Goal: Use online tool/utility: Utilize a website feature to perform a specific function

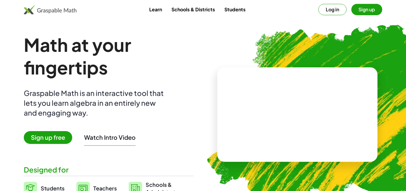
click at [57, 138] on span "Sign up free" at bounding box center [48, 137] width 48 height 13
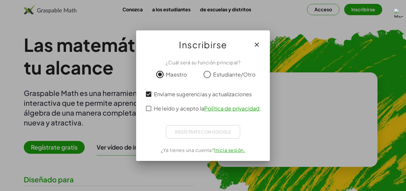
click at [191, 129] on div "Regístrate con Google Acceder con Google Acceder con Google. Se abre en una pes…" at bounding box center [203, 131] width 74 height 13
click at [192, 129] on div "Regístrate con Google Acceder con Google Acceder con Google. Se abre en una pes…" at bounding box center [203, 131] width 74 height 13
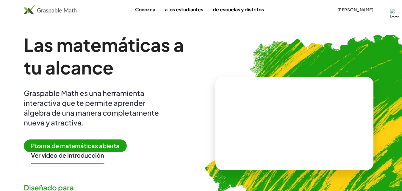
click at [76, 140] on span "Pizarra de matemáticas abierta" at bounding box center [75, 145] width 103 height 13
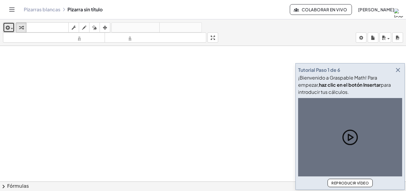
click at [10, 25] on icon "button" at bounding box center [6, 27] width 5 height 7
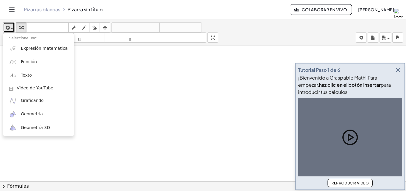
click at [10, 25] on div "button" at bounding box center [8, 27] width 9 height 7
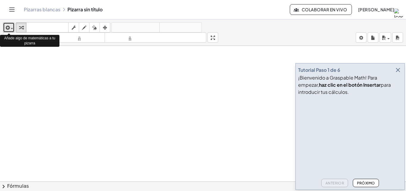
click at [10, 24] on icon "button" at bounding box center [6, 27] width 5 height 7
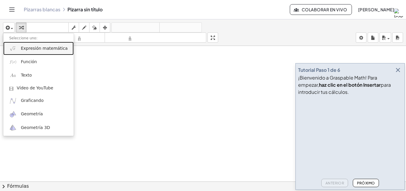
click at [37, 49] on font "Expresión matemática" at bounding box center [44, 48] width 47 height 5
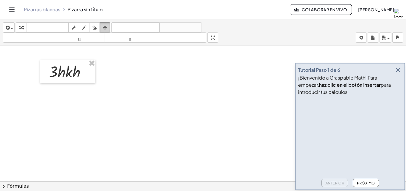
click at [104, 24] on icon "button" at bounding box center [105, 27] width 4 height 7
click at [82, 25] on div "button" at bounding box center [84, 27] width 8 height 7
drag, startPoint x: 397, startPoint y: 69, endPoint x: 400, endPoint y: 73, distance: 4.4
click at [399, 70] on icon "button" at bounding box center [398, 69] width 7 height 7
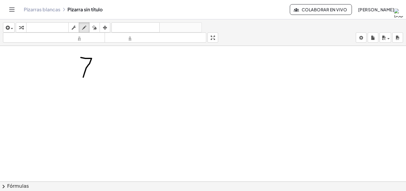
drag, startPoint x: 85, startPoint y: 58, endPoint x: 82, endPoint y: 73, distance: 15.6
click at [83, 77] on div at bounding box center [203, 185] width 406 height 279
drag, startPoint x: 86, startPoint y: 71, endPoint x: 97, endPoint y: 61, distance: 14.8
click at [90, 70] on div at bounding box center [203, 185] width 406 height 279
drag, startPoint x: 101, startPoint y: 60, endPoint x: 109, endPoint y: 69, distance: 12.4
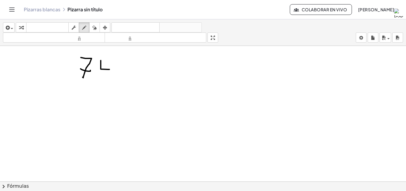
click at [109, 69] on div at bounding box center [203, 185] width 406 height 279
drag, startPoint x: 109, startPoint y: 67, endPoint x: 109, endPoint y: 77, distance: 10.1
click at [109, 77] on div at bounding box center [203, 185] width 406 height 279
drag, startPoint x: 129, startPoint y: 71, endPoint x: 133, endPoint y: 73, distance: 4.5
click at [133, 74] on div at bounding box center [203, 185] width 406 height 279
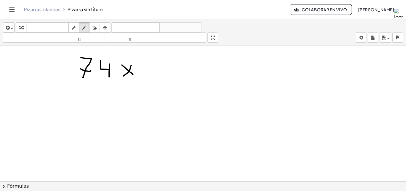
drag, startPoint x: 131, startPoint y: 67, endPoint x: 82, endPoint y: 75, distance: 48.9
click at [123, 76] on div at bounding box center [203, 185] width 406 height 279
click at [81, 94] on div at bounding box center [203, 185] width 406 height 279
drag, startPoint x: 94, startPoint y: 96, endPoint x: 102, endPoint y: 90, distance: 10.2
click at [105, 95] on div at bounding box center [203, 185] width 406 height 279
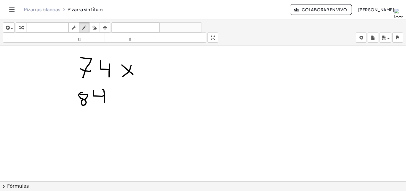
drag, startPoint x: 104, startPoint y: 89, endPoint x: 101, endPoint y: 101, distance: 12.3
click at [104, 104] on div at bounding box center [203, 185] width 406 height 279
drag, startPoint x: 94, startPoint y: 112, endPoint x: 120, endPoint y: 114, distance: 26.6
click at [120, 114] on div at bounding box center [203, 185] width 406 height 279
click at [103, 116] on div at bounding box center [203, 185] width 406 height 279
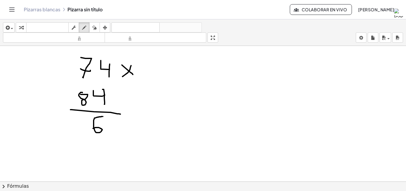
drag, startPoint x: 102, startPoint y: 116, endPoint x: 93, endPoint y: 128, distance: 14.9
click at [93, 128] on div at bounding box center [203, 185] width 406 height 279
drag, startPoint x: 86, startPoint y: 50, endPoint x: 86, endPoint y: 54, distance: 3.9
click at [86, 54] on div at bounding box center [203, 185] width 406 height 279
click at [79, 120] on div at bounding box center [203, 185] width 406 height 279
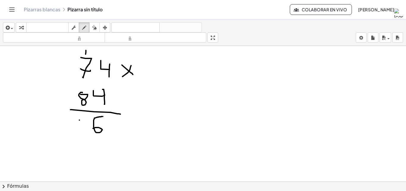
click at [59, 120] on div at bounding box center [203, 185] width 406 height 279
drag, startPoint x: 62, startPoint y: 119, endPoint x: 72, endPoint y: 131, distance: 15.4
click at [72, 131] on div at bounding box center [203, 185] width 406 height 279
drag, startPoint x: 84, startPoint y: 120, endPoint x: 79, endPoint y: 144, distance: 24.0
click at [79, 144] on div at bounding box center [203, 185] width 406 height 279
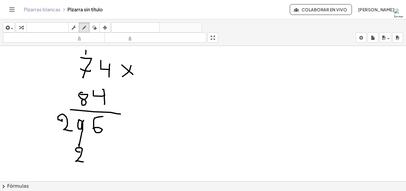
drag, startPoint x: 80, startPoint y: 152, endPoint x: 84, endPoint y: 161, distance: 10.4
click at [84, 161] on div at bounding box center [203, 185] width 406 height 279
drag, startPoint x: 80, startPoint y: 51, endPoint x: 84, endPoint y: 53, distance: 4.1
click at [84, 53] on div at bounding box center [203, 185] width 406 height 279
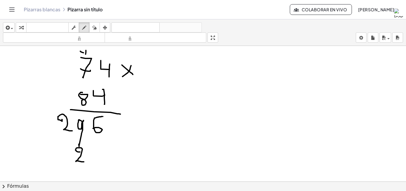
click at [84, 53] on div at bounding box center [203, 185] width 406 height 279
click at [84, 54] on div at bounding box center [203, 185] width 406 height 279
click at [84, 55] on div at bounding box center [203, 185] width 406 height 279
click at [83, 55] on div at bounding box center [203, 185] width 406 height 279
click at [84, 56] on div at bounding box center [203, 185] width 406 height 279
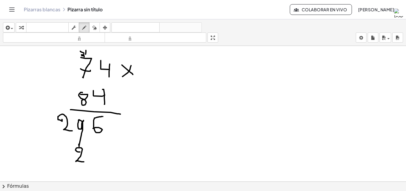
drag, startPoint x: 84, startPoint y: 56, endPoint x: 81, endPoint y: 56, distance: 3.3
click at [81, 56] on div at bounding box center [203, 185] width 406 height 279
click at [80, 56] on div at bounding box center [203, 185] width 406 height 279
click at [169, 105] on div at bounding box center [203, 185] width 406 height 279
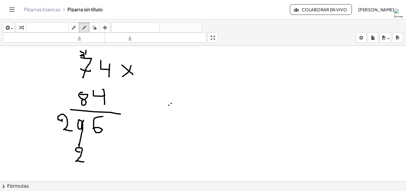
click at [171, 103] on div at bounding box center [203, 185] width 406 height 279
drag, startPoint x: 169, startPoint y: 106, endPoint x: 167, endPoint y: 113, distance: 7.5
click at [167, 113] on div at bounding box center [203, 185] width 406 height 279
drag, startPoint x: 171, startPoint y: 105, endPoint x: 171, endPoint y: 113, distance: 8.3
click at [171, 113] on div at bounding box center [203, 185] width 406 height 279
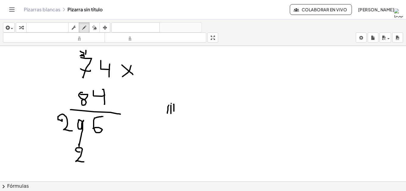
drag, startPoint x: 174, startPoint y: 104, endPoint x: 174, endPoint y: 111, distance: 6.8
click at [174, 111] on div at bounding box center [203, 185] width 406 height 279
click at [64, 150] on div at bounding box center [203, 185] width 406 height 279
click at [63, 150] on div at bounding box center [203, 185] width 406 height 279
drag, startPoint x: 63, startPoint y: 150, endPoint x: 62, endPoint y: 168, distance: 17.8
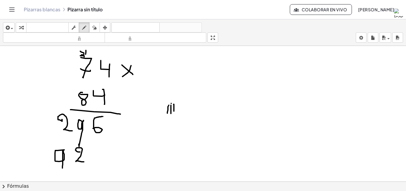
click at [62, 168] on div at bounding box center [203, 185] width 406 height 279
drag, startPoint x: 45, startPoint y: 154, endPoint x: 40, endPoint y: 154, distance: 4.5
click at [42, 154] on div at bounding box center [203, 185] width 406 height 279
click at [39, 154] on div at bounding box center [203, 185] width 406 height 279
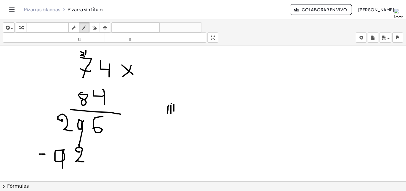
click at [39, 154] on div at bounding box center [203, 185] width 406 height 279
drag, startPoint x: 39, startPoint y: 154, endPoint x: 40, endPoint y: 168, distance: 14.0
click at [44, 168] on div at bounding box center [203, 185] width 406 height 279
drag, startPoint x: 40, startPoint y: 168, endPoint x: 56, endPoint y: 176, distance: 18.2
click at [38, 168] on div at bounding box center [203, 185] width 406 height 279
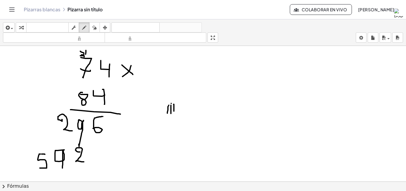
click at [38, 168] on div at bounding box center [203, 185] width 406 height 279
drag, startPoint x: 20, startPoint y: 172, endPoint x: 81, endPoint y: 174, distance: 61.6
click at [70, 174] on div at bounding box center [203, 185] width 406 height 279
drag, startPoint x: 94, startPoint y: 174, endPoint x: 114, endPoint y: 172, distance: 20.3
click at [113, 173] on div at bounding box center [203, 185] width 406 height 279
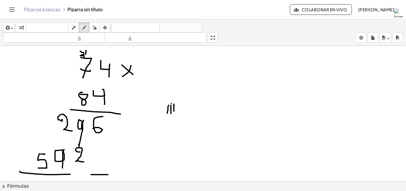
click at [114, 172] on div at bounding box center [203, 185] width 406 height 279
drag, startPoint x: 60, startPoint y: 174, endPoint x: 88, endPoint y: 174, distance: 27.4
click at [73, 175] on div at bounding box center [203, 185] width 406 height 279
drag, startPoint x: 88, startPoint y: 174, endPoint x: 91, endPoint y: 175, distance: 3.7
click at [91, 175] on div at bounding box center [203, 185] width 406 height 279
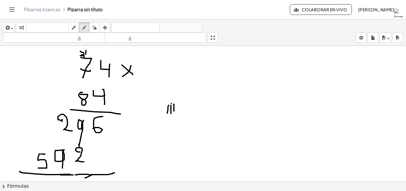
drag, startPoint x: 92, startPoint y: 175, endPoint x: 83, endPoint y: 177, distance: 9.2
click at [83, 178] on div at bounding box center [203, 185] width 406 height 279
click at [80, 177] on div at bounding box center [203, 185] width 406 height 279
drag, startPoint x: 78, startPoint y: 176, endPoint x: 75, endPoint y: 175, distance: 3.8
click at [75, 175] on div at bounding box center [203, 185] width 406 height 279
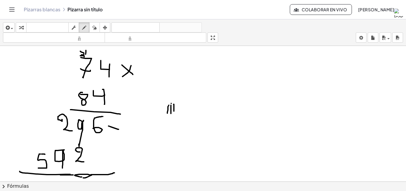
drag, startPoint x: 109, startPoint y: 126, endPoint x: 119, endPoint y: 126, distance: 10.7
click at [119, 128] on div at bounding box center [203, 185] width 406 height 279
drag, startPoint x: 115, startPoint y: 123, endPoint x: 113, endPoint y: 134, distance: 11.1
click at [113, 134] on div at bounding box center [203, 185] width 406 height 279
click at [101, 27] on div "transformar teclado teclado fregar dibujar borrar arreglar" at bounding box center [63, 27] width 95 height 10
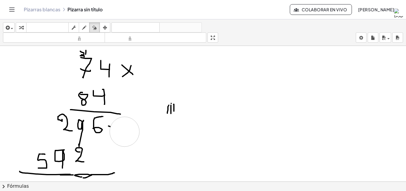
drag, startPoint x: 147, startPoint y: 146, endPoint x: 124, endPoint y: 131, distance: 27.2
click at [124, 131] on div at bounding box center [203, 185] width 406 height 279
click at [112, 121] on div at bounding box center [203, 185] width 406 height 279
drag, startPoint x: 127, startPoint y: 124, endPoint x: 109, endPoint y: 127, distance: 18.5
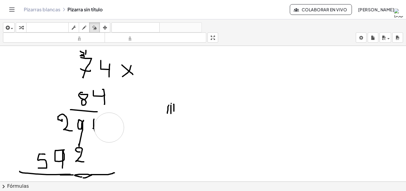
click at [109, 127] on div at bounding box center [203, 185] width 406 height 279
click at [107, 124] on div at bounding box center [203, 185] width 406 height 279
click at [86, 30] on icon "button" at bounding box center [84, 27] width 4 height 7
drag, startPoint x: 100, startPoint y: 123, endPoint x: 93, endPoint y: 128, distance: 8.7
click at [93, 128] on div at bounding box center [203, 185] width 406 height 279
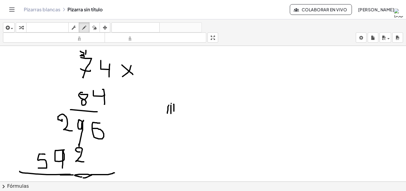
click at [106, 130] on div at bounding box center [203, 185] width 406 height 279
drag, startPoint x: 106, startPoint y: 130, endPoint x: 114, endPoint y: 132, distance: 7.6
click at [114, 132] on div at bounding box center [203, 185] width 406 height 279
drag, startPoint x: 111, startPoint y: 126, endPoint x: 111, endPoint y: 138, distance: 12.8
click at [111, 138] on div at bounding box center [203, 185] width 406 height 279
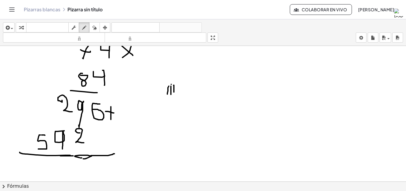
scroll to position [59, 0]
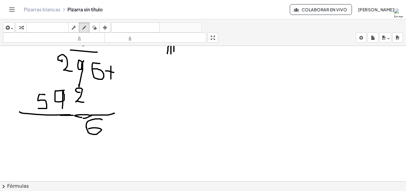
drag, startPoint x: 102, startPoint y: 120, endPoint x: 89, endPoint y: 129, distance: 16.3
click at [89, 129] on div at bounding box center [203, 125] width 406 height 279
drag, startPoint x: 76, startPoint y: 121, endPoint x: 73, endPoint y: 133, distance: 12.5
click at [73, 133] on div at bounding box center [203, 125] width 406 height 279
drag, startPoint x: 76, startPoint y: 121, endPoint x: 68, endPoint y: 125, distance: 8.5
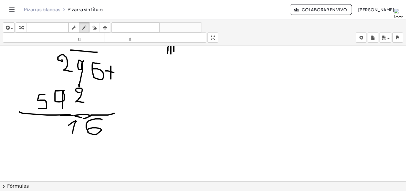
click at [68, 125] on div at bounding box center [203, 125] width 406 height 279
click at [61, 50] on div at bounding box center [203, 125] width 406 height 279
drag, startPoint x: 61, startPoint y: 125, endPoint x: 56, endPoint y: 119, distance: 7.4
click at [55, 119] on div at bounding box center [203, 125] width 406 height 279
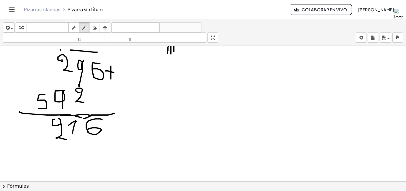
drag, startPoint x: 58, startPoint y: 118, endPoint x: 68, endPoint y: 139, distance: 23.0
click at [67, 139] on div at bounding box center [203, 125] width 406 height 279
drag, startPoint x: 59, startPoint y: 119, endPoint x: 52, endPoint y: 121, distance: 6.9
click at [52, 121] on div at bounding box center [203, 125] width 406 height 279
click at [45, 94] on div at bounding box center [203, 125] width 406 height 279
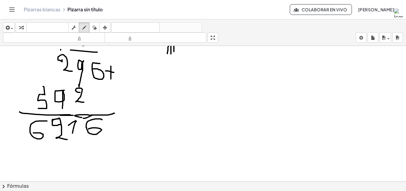
drag, startPoint x: 47, startPoint y: 121, endPoint x: 33, endPoint y: 133, distance: 18.1
click at [33, 133] on div at bounding box center [203, 125] width 406 height 279
drag, startPoint x: 46, startPoint y: 132, endPoint x: 50, endPoint y: 141, distance: 9.9
click at [50, 141] on div at bounding box center [203, 125] width 406 height 279
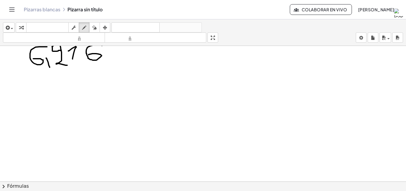
scroll to position [144, 0]
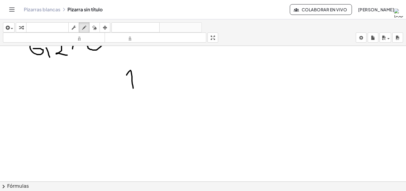
drag, startPoint x: 127, startPoint y: 75, endPoint x: 133, endPoint y: 88, distance: 14.6
click at [133, 88] on div at bounding box center [203, 105] width 406 height 406
drag, startPoint x: 126, startPoint y: 82, endPoint x: 134, endPoint y: 78, distance: 8.9
click at [134, 79] on div at bounding box center [203, 105] width 406 height 406
drag, startPoint x: 155, startPoint y: 72, endPoint x: 154, endPoint y: 88, distance: 15.8
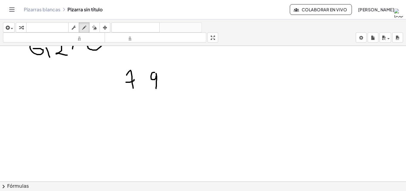
click at [156, 88] on div at bounding box center [203, 105] width 406 height 406
click at [138, 105] on div at bounding box center [203, 105] width 406 height 406
drag, startPoint x: 155, startPoint y: 100, endPoint x: 152, endPoint y: 107, distance: 7.6
click at [152, 107] on div at bounding box center [203, 105] width 406 height 406
drag, startPoint x: 122, startPoint y: 118, endPoint x: 172, endPoint y: 111, distance: 50.8
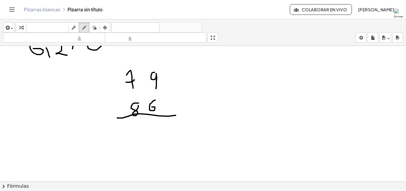
click at [180, 115] on div at bounding box center [203, 105] width 406 height 406
drag, startPoint x: 172, startPoint y: 74, endPoint x: 184, endPoint y: 76, distance: 11.5
click at [184, 76] on div at bounding box center [203, 105] width 406 height 406
click at [94, 26] on icon "button" at bounding box center [94, 27] width 4 height 7
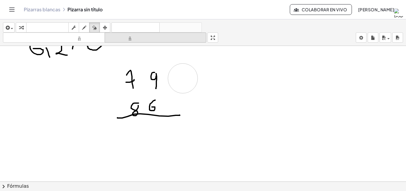
drag, startPoint x: 206, startPoint y: 79, endPoint x: 125, endPoint y: 37, distance: 90.7
click at [181, 77] on div at bounding box center [203, 105] width 406 height 406
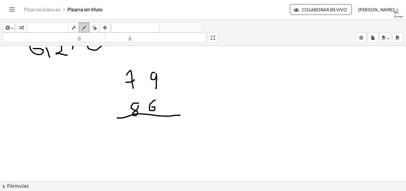
click at [86, 28] on icon "button" at bounding box center [84, 27] width 4 height 7
drag, startPoint x: 175, startPoint y: 75, endPoint x: 183, endPoint y: 81, distance: 9.8
click at [183, 84] on div at bounding box center [203, 105] width 406 height 406
drag, startPoint x: 180, startPoint y: 76, endPoint x: 172, endPoint y: 81, distance: 8.7
click at [173, 81] on div at bounding box center [203, 105] width 406 height 406
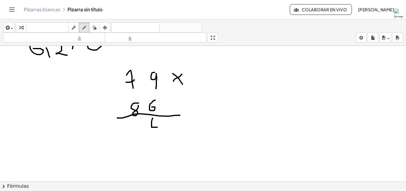
drag, startPoint x: 153, startPoint y: 118, endPoint x: 158, endPoint y: 127, distance: 10.3
click at [158, 127] on div at bounding box center [203, 105] width 406 height 406
drag, startPoint x: 158, startPoint y: 123, endPoint x: 158, endPoint y: 134, distance: 11.3
click at [158, 134] on div at bounding box center [203, 105] width 406 height 406
drag, startPoint x: 132, startPoint y: 60, endPoint x: 127, endPoint y: 67, distance: 8.2
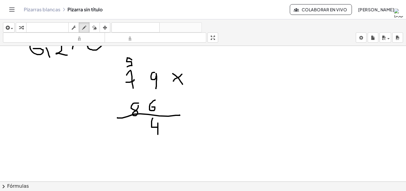
click at [127, 67] on div at bounding box center [203, 105] width 406 height 406
drag, startPoint x: 51, startPoint y: 129, endPoint x: 67, endPoint y: 144, distance: 21.0
click at [67, 144] on div at bounding box center [203, 105] width 406 height 406
drag, startPoint x: 67, startPoint y: 144, endPoint x: 52, endPoint y: 129, distance: 20.6
click at [52, 129] on div at bounding box center [203, 105] width 406 height 406
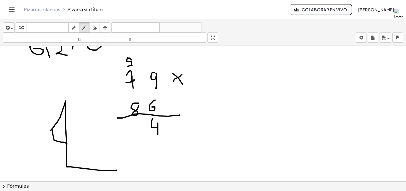
drag, startPoint x: 66, startPoint y: 142, endPoint x: 117, endPoint y: 168, distance: 56.9
click at [117, 169] on div at bounding box center [203, 105] width 406 height 406
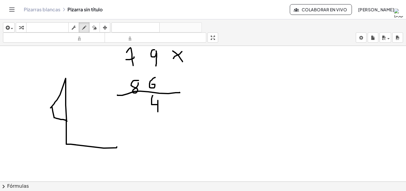
scroll to position [203, 0]
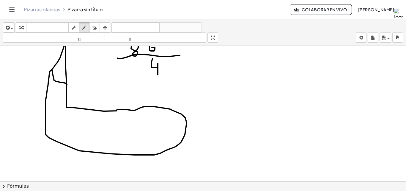
drag, startPoint x: 50, startPoint y: 71, endPoint x: 118, endPoint y: 109, distance: 77.9
click at [118, 109] on div at bounding box center [203, 46] width 406 height 406
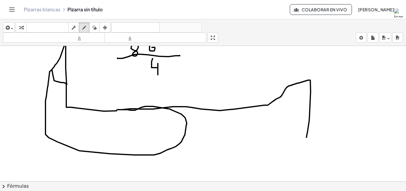
drag, startPoint x: 118, startPoint y: 109, endPoint x: 306, endPoint y: 139, distance: 190.3
click at [307, 139] on div at bounding box center [203, 46] width 406 height 406
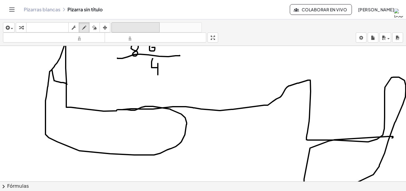
drag, startPoint x: 307, startPoint y: 139, endPoint x: 146, endPoint y: 30, distance: 194.8
click at [264, 100] on div at bounding box center [203, 46] width 406 height 406
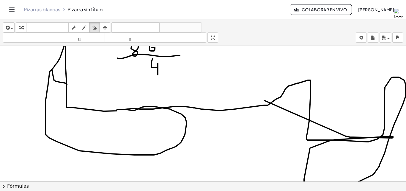
drag, startPoint x: 94, startPoint y: 30, endPoint x: 216, endPoint y: 190, distance: 201.0
click at [102, 51] on div "insertar Seleccione uno: Expresión matemática Función Texto Vídeo de YouTube Gr…" at bounding box center [203, 104] width 406 height 171
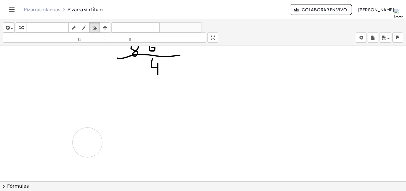
drag, startPoint x: 337, startPoint y: 130, endPoint x: 87, endPoint y: 142, distance: 249.5
click at [87, 142] on div at bounding box center [204, 46] width 408 height 406
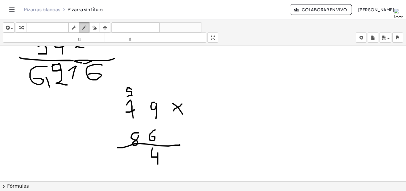
click at [81, 28] on div "button" at bounding box center [84, 27] width 8 height 7
drag, startPoint x: 202, startPoint y: 126, endPoint x: 203, endPoint y: 137, distance: 10.6
click at [203, 137] on div at bounding box center [204, 135] width 408 height 406
drag, startPoint x: 208, startPoint y: 126, endPoint x: 211, endPoint y: 133, distance: 7.7
click at [211, 133] on div at bounding box center [204, 135] width 408 height 406
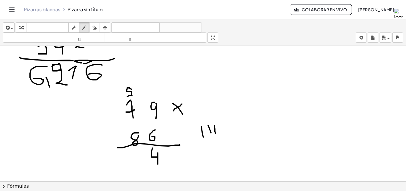
drag, startPoint x: 214, startPoint y: 125, endPoint x: 216, endPoint y: 133, distance: 8.1
click at [216, 133] on div at bounding box center [204, 135] width 408 height 406
drag, startPoint x: 219, startPoint y: 123, endPoint x: 219, endPoint y: 133, distance: 9.8
click at [219, 133] on div at bounding box center [204, 135] width 408 height 406
drag, startPoint x: 225, startPoint y: 124, endPoint x: 225, endPoint y: 132, distance: 8.3
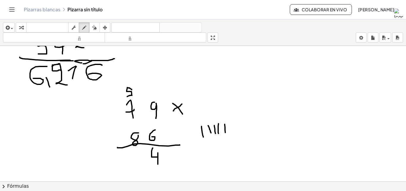
click at [225, 132] on div at bounding box center [204, 135] width 408 height 406
drag, startPoint x: 135, startPoint y: 152, endPoint x: 142, endPoint y: 161, distance: 11.2
click at [142, 161] on div at bounding box center [204, 135] width 408 height 406
drag, startPoint x: 139, startPoint y: 155, endPoint x: 143, endPoint y: 155, distance: 4.5
click at [143, 155] on div at bounding box center [204, 135] width 408 height 406
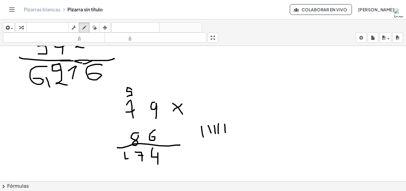
drag, startPoint x: 125, startPoint y: 152, endPoint x: 131, endPoint y: 158, distance: 8.2
click at [131, 158] on div at bounding box center [204, 135] width 408 height 406
drag, startPoint x: 131, startPoint y: 153, endPoint x: 131, endPoint y: 162, distance: 9.2
click at [131, 162] on div at bounding box center [204, 135] width 408 height 406
drag, startPoint x: 94, startPoint y: 28, endPoint x: 102, endPoint y: 83, distance: 55.8
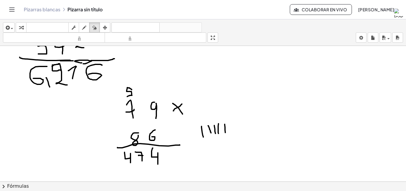
click at [94, 35] on div "insertar Seleccione uno: Expresión matemática Función Texto Vídeo de YouTube Gr…" at bounding box center [203, 32] width 406 height 26
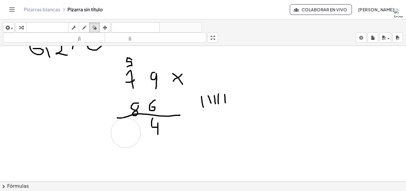
drag, startPoint x: 119, startPoint y: 153, endPoint x: 123, endPoint y: 134, distance: 19.2
click at [126, 133] on div at bounding box center [204, 105] width 408 height 406
drag, startPoint x: 87, startPoint y: 26, endPoint x: 87, endPoint y: 57, distance: 30.6
click at [86, 28] on icon "button" at bounding box center [84, 27] width 4 height 7
drag, startPoint x: 131, startPoint y: 122, endPoint x: 134, endPoint y: 134, distance: 12.9
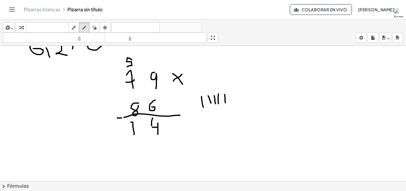
click at [134, 134] on div at bounding box center [204, 105] width 408 height 406
drag, startPoint x: 127, startPoint y: 131, endPoint x: 139, endPoint y: 129, distance: 12.3
click at [139, 129] on div at bounding box center [204, 105] width 408 height 406
drag, startPoint x: 108, startPoint y: 124, endPoint x: 117, endPoint y: 129, distance: 9.7
click at [116, 129] on div at bounding box center [204, 105] width 408 height 406
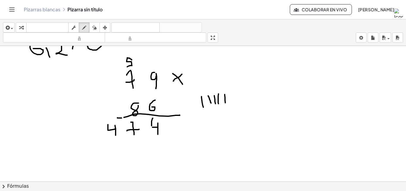
drag, startPoint x: 115, startPoint y: 125, endPoint x: 116, endPoint y: 132, distance: 6.6
click at [116, 137] on div at bounding box center [204, 105] width 408 height 406
drag, startPoint x: 147, startPoint y: 93, endPoint x: 141, endPoint y: 100, distance: 9.1
click at [141, 100] on div at bounding box center [204, 105] width 408 height 406
drag, startPoint x: 134, startPoint y: 147, endPoint x: 143, endPoint y: 157, distance: 13.5
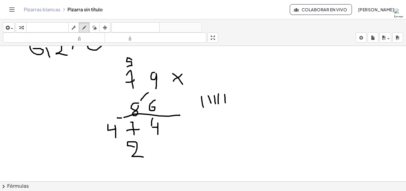
click at [143, 157] on div at bounding box center [204, 105] width 408 height 406
drag, startPoint x: 122, startPoint y: 56, endPoint x: 126, endPoint y: 64, distance: 9.2
click at [126, 64] on div at bounding box center [204, 105] width 408 height 406
drag, startPoint x: 122, startPoint y: 60, endPoint x: 127, endPoint y: 62, distance: 5.3
click at [127, 62] on div at bounding box center [204, 105] width 408 height 406
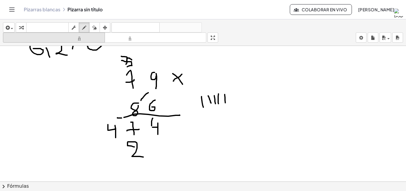
drag, startPoint x: 92, startPoint y: 29, endPoint x: 99, endPoint y: 34, distance: 8.4
click at [93, 29] on div "button" at bounding box center [95, 27] width 8 height 7
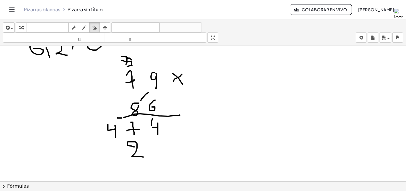
drag, startPoint x: 215, startPoint y: 68, endPoint x: 204, endPoint y: 202, distance: 134.3
click at [204, 190] on html "Actividades matemáticas fáciles de comprender Pizarras blancas Clases Cuenta ve…" at bounding box center [203, 95] width 406 height 191
click at [83, 24] on icon "button" at bounding box center [84, 27] width 4 height 7
drag, startPoint x: 202, startPoint y: 99, endPoint x: 203, endPoint y: 109, distance: 9.9
click at [203, 109] on div at bounding box center [204, 105] width 408 height 406
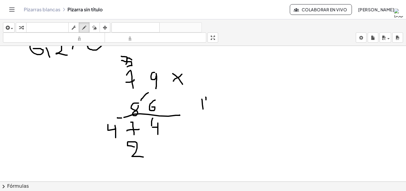
drag, startPoint x: 206, startPoint y: 97, endPoint x: 207, endPoint y: 110, distance: 12.8
click at [207, 110] on div at bounding box center [204, 105] width 408 height 406
drag, startPoint x: 213, startPoint y: 97, endPoint x: 213, endPoint y: 109, distance: 12.8
click at [213, 109] on div at bounding box center [204, 105] width 408 height 406
drag, startPoint x: 220, startPoint y: 97, endPoint x: 225, endPoint y: 116, distance: 20.3
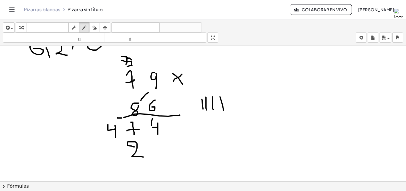
click at [225, 116] on div at bounding box center [204, 105] width 408 height 406
drag, startPoint x: 235, startPoint y: 100, endPoint x: 235, endPoint y: 109, distance: 9.5
click at [235, 109] on div at bounding box center [204, 105] width 408 height 406
drag, startPoint x: 241, startPoint y: 98, endPoint x: 243, endPoint y: 109, distance: 12.1
click at [243, 109] on div at bounding box center [204, 105] width 408 height 406
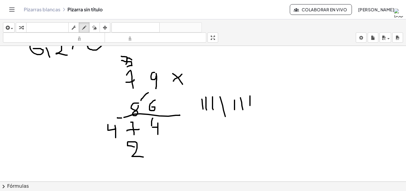
drag, startPoint x: 250, startPoint y: 96, endPoint x: 250, endPoint y: 116, distance: 20.2
click at [250, 116] on div at bounding box center [204, 105] width 408 height 406
click at [98, 147] on div at bounding box center [204, 105] width 408 height 406
click at [81, 146] on div at bounding box center [204, 105] width 408 height 406
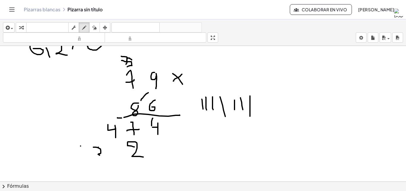
drag, startPoint x: 93, startPoint y: 147, endPoint x: 101, endPoint y: 156, distance: 12.0
click at [101, 156] on div at bounding box center [204, 105] width 408 height 406
click at [94, 27] on icon "button" at bounding box center [94, 27] width 4 height 7
drag, startPoint x: 115, startPoint y: 159, endPoint x: 105, endPoint y: 155, distance: 10.9
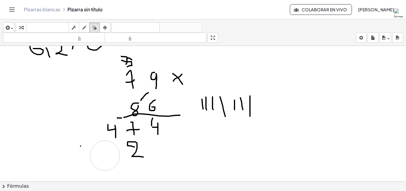
click at [105, 155] on div at bounding box center [204, 105] width 408 height 406
click at [80, 31] on button "dibujar" at bounding box center [84, 27] width 11 height 10
drag, startPoint x: 102, startPoint y: 145, endPoint x: 112, endPoint y: 160, distance: 18.1
click at [112, 160] on div at bounding box center [204, 105] width 408 height 406
drag, startPoint x: 86, startPoint y: 146, endPoint x: 78, endPoint y: 158, distance: 14.5
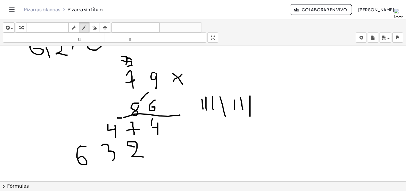
click at [78, 158] on div at bounding box center [204, 105] width 408 height 406
drag, startPoint x: 73, startPoint y: 166, endPoint x: 153, endPoint y: 165, distance: 80.0
click at [153, 165] on div at bounding box center [204, 105] width 408 height 406
drag, startPoint x: 173, startPoint y: 123, endPoint x: 184, endPoint y: 126, distance: 10.9
click at [184, 126] on div at bounding box center [204, 105] width 408 height 406
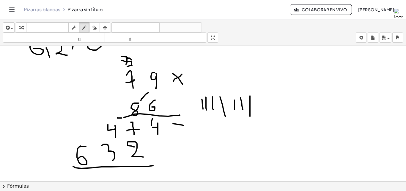
click at [184, 126] on div at bounding box center [204, 105] width 408 height 406
drag, startPoint x: 179, startPoint y: 121, endPoint x: 179, endPoint y: 126, distance: 4.8
click at [178, 132] on div at bounding box center [204, 105] width 408 height 406
drag, startPoint x: 150, startPoint y: 166, endPoint x: 165, endPoint y: 164, distance: 15.9
click at [165, 164] on div at bounding box center [204, 105] width 408 height 406
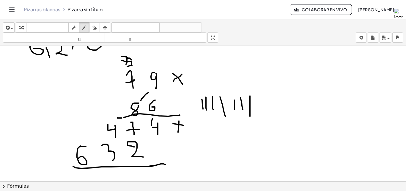
scroll to position [173, 0]
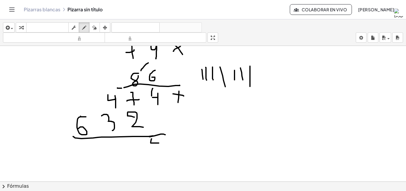
drag, startPoint x: 152, startPoint y: 139, endPoint x: 159, endPoint y: 143, distance: 8.3
click at [159, 143] on div at bounding box center [204, 75] width 408 height 406
drag, startPoint x: 159, startPoint y: 139, endPoint x: 158, endPoint y: 150, distance: 11.0
click at [158, 150] on div at bounding box center [204, 75] width 408 height 406
drag, startPoint x: 137, startPoint y: 139, endPoint x: 135, endPoint y: 151, distance: 12.0
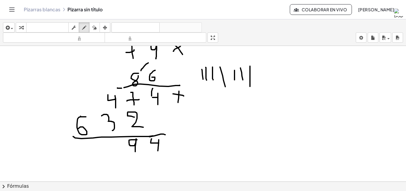
click at [135, 151] on div at bounding box center [204, 75] width 408 height 406
drag, startPoint x: 113, startPoint y: 142, endPoint x: 117, endPoint y: 153, distance: 11.9
click at [117, 153] on div at bounding box center [204, 75] width 408 height 406
click at [117, 149] on div at bounding box center [204, 75] width 408 height 406
drag, startPoint x: 88, startPoint y: 145, endPoint x: 87, endPoint y: 158, distance: 13.2
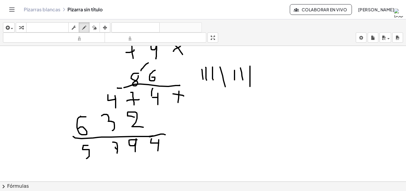
click at [87, 158] on div at bounding box center [204, 75] width 408 height 406
click at [93, 27] on icon "button" at bounding box center [94, 27] width 4 height 7
drag, startPoint x: 92, startPoint y: 163, endPoint x: 85, endPoint y: 155, distance: 11.4
click at [88, 156] on div at bounding box center [204, 75] width 408 height 406
click at [85, 155] on div at bounding box center [204, 75] width 408 height 406
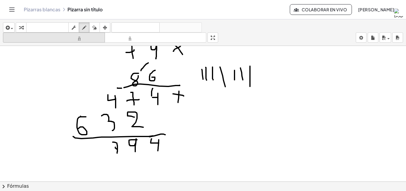
drag, startPoint x: 84, startPoint y: 27, endPoint x: 83, endPoint y: 42, distance: 14.9
click at [84, 36] on div "insertar Seleccione uno: Expresión matemática Función Texto Vídeo de YouTube Gr…" at bounding box center [203, 32] width 406 height 26
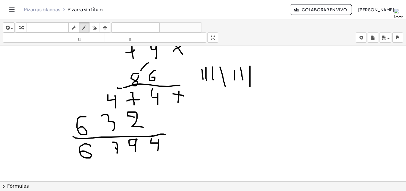
drag, startPoint x: 91, startPoint y: 146, endPoint x: 81, endPoint y: 152, distance: 11.6
click at [81, 152] on div at bounding box center [204, 75] width 408 height 406
click at [101, 152] on div at bounding box center [204, 75] width 408 height 406
